Goal: Entertainment & Leisure: Consume media (video, audio)

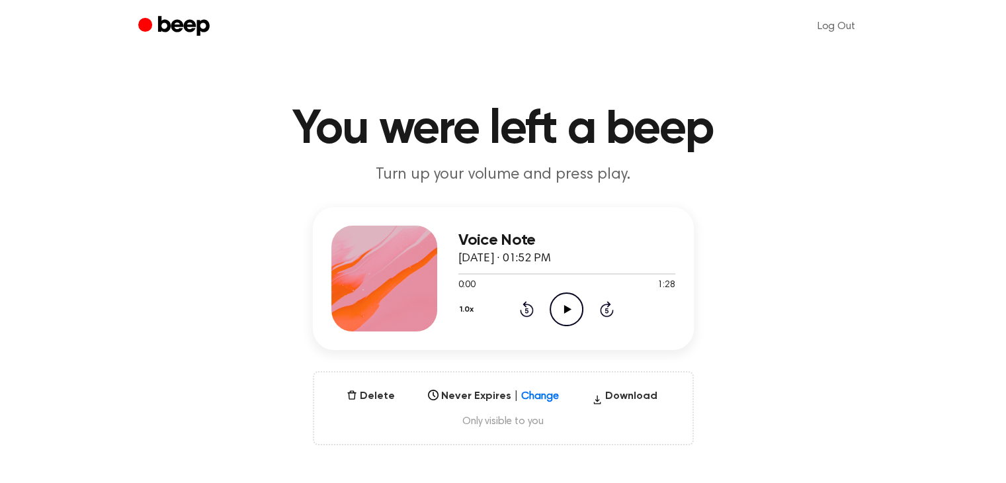
click at [570, 306] on icon "Play Audio" at bounding box center [567, 309] width 34 height 34
click at [720, 318] on div "Voice Note [DATE] · 01:52 PM 0:04 1:28 Your browser does not support the [objec…" at bounding box center [503, 326] width 975 height 238
click at [569, 318] on icon "Pause Audio" at bounding box center [567, 309] width 34 height 34
click at [564, 305] on icon at bounding box center [567, 309] width 7 height 9
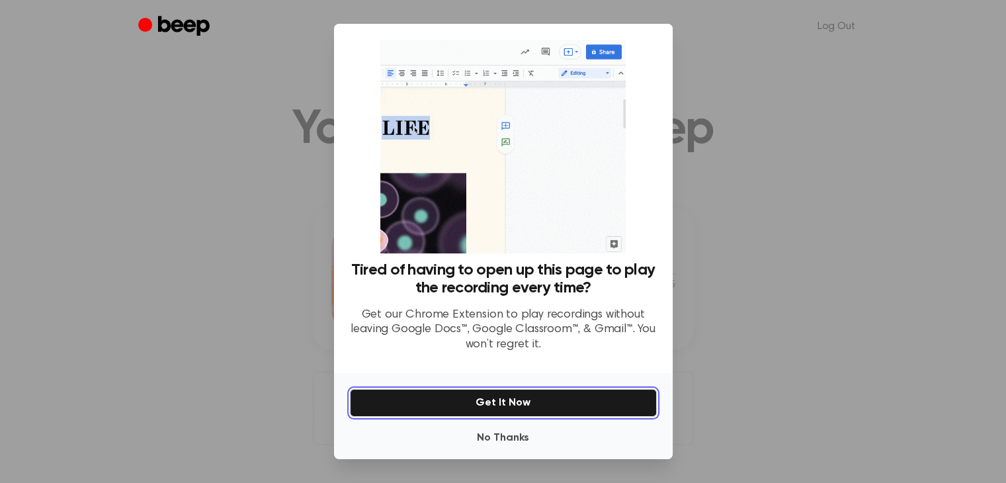
click at [516, 405] on button "Get It Now" at bounding box center [503, 403] width 307 height 28
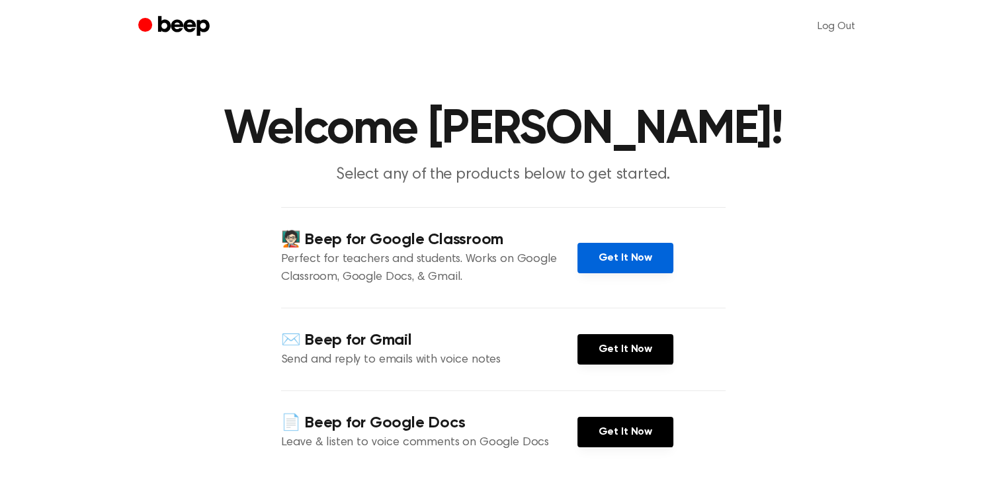
click at [629, 253] on link "Get It Now" at bounding box center [626, 258] width 96 height 30
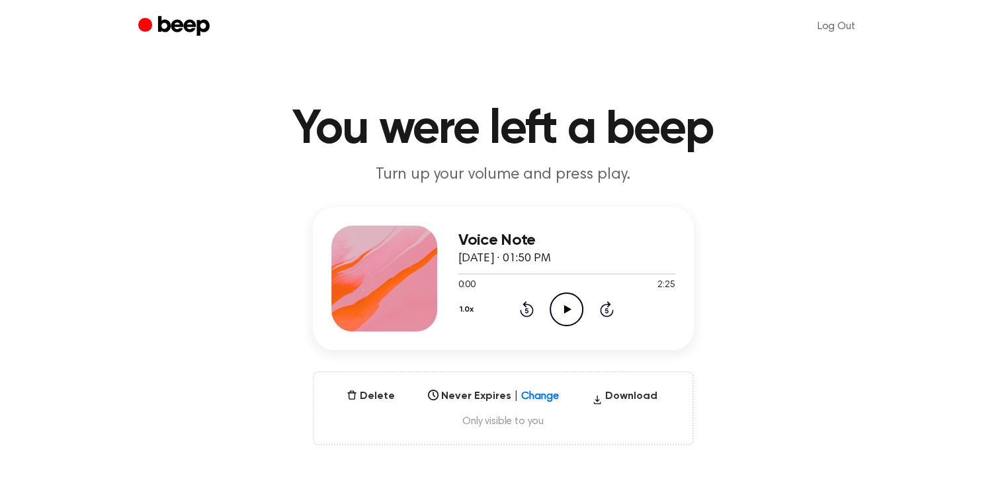
click at [571, 305] on icon "Play Audio" at bounding box center [567, 309] width 34 height 34
click at [564, 305] on icon at bounding box center [567, 309] width 6 height 9
click at [566, 310] on icon at bounding box center [567, 309] width 7 height 9
drag, startPoint x: 457, startPoint y: 272, endPoint x: 559, endPoint y: 270, distance: 101.9
click at [559, 270] on div at bounding box center [566, 273] width 217 height 11
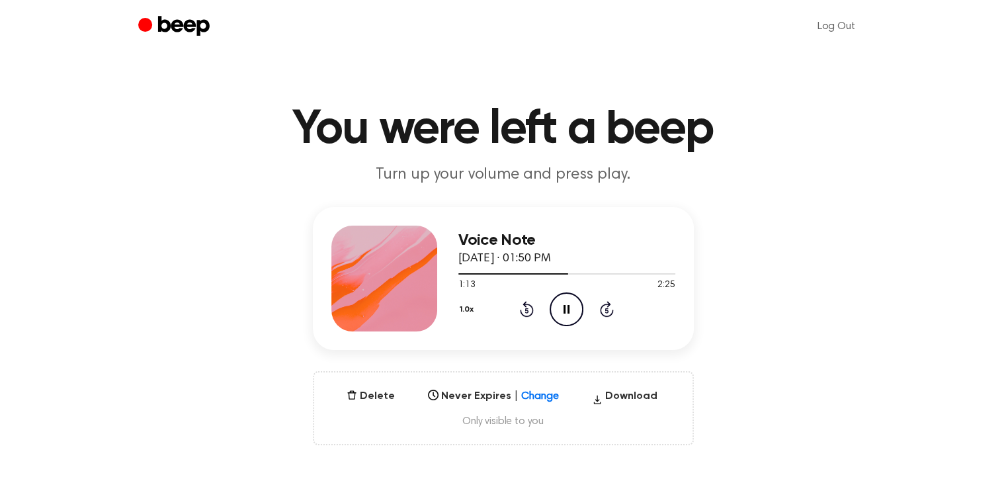
click at [607, 312] on icon at bounding box center [606, 310] width 3 height 5
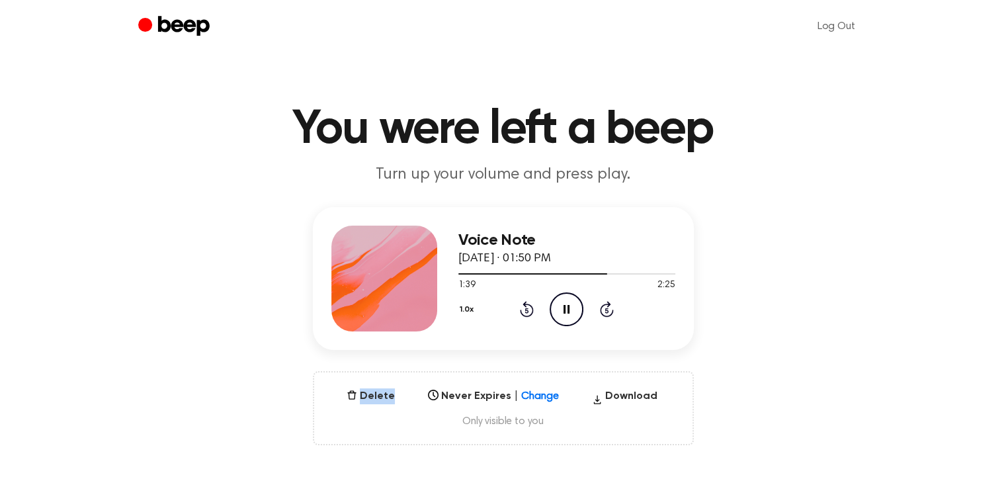
click at [607, 312] on icon at bounding box center [606, 310] width 3 height 5
click at [567, 311] on icon "Pause Audio" at bounding box center [567, 309] width 34 height 34
click at [561, 310] on icon "Play Audio" at bounding box center [567, 309] width 34 height 34
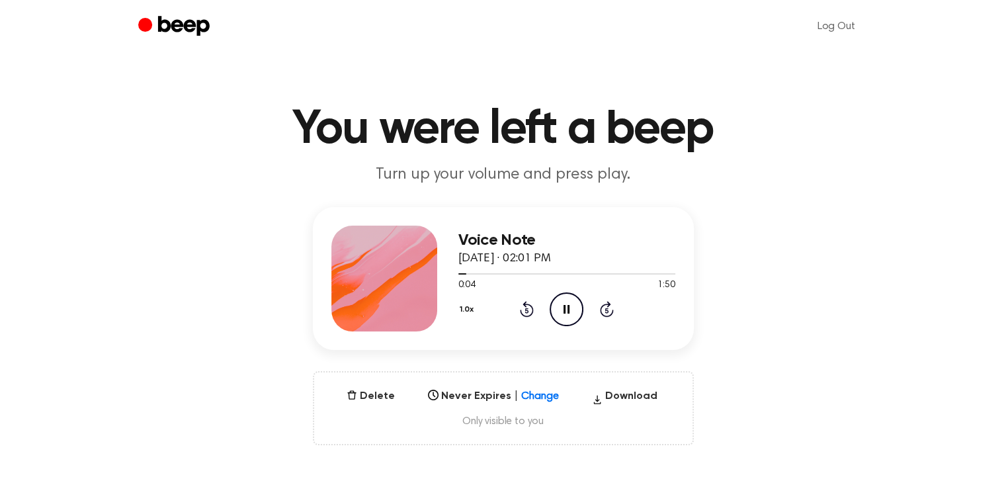
click at [738, 232] on div "Voice Note [DATE] · 02:01 PM 0:04 1:50 Your browser does not support the [objec…" at bounding box center [503, 326] width 975 height 238
click at [566, 316] on icon "Play Audio" at bounding box center [567, 309] width 34 height 34
click at [565, 313] on icon "Play Audio" at bounding box center [567, 309] width 34 height 34
click at [562, 313] on icon "Play Audio" at bounding box center [567, 309] width 34 height 34
click at [564, 311] on icon at bounding box center [567, 309] width 7 height 9
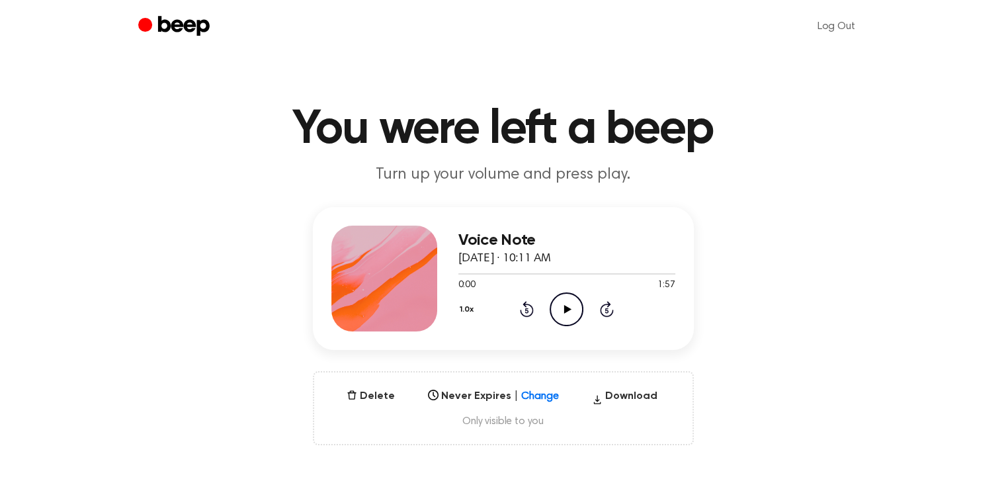
click at [575, 308] on icon "Play Audio" at bounding box center [567, 309] width 34 height 34
